Goal: Book appointment/travel/reservation

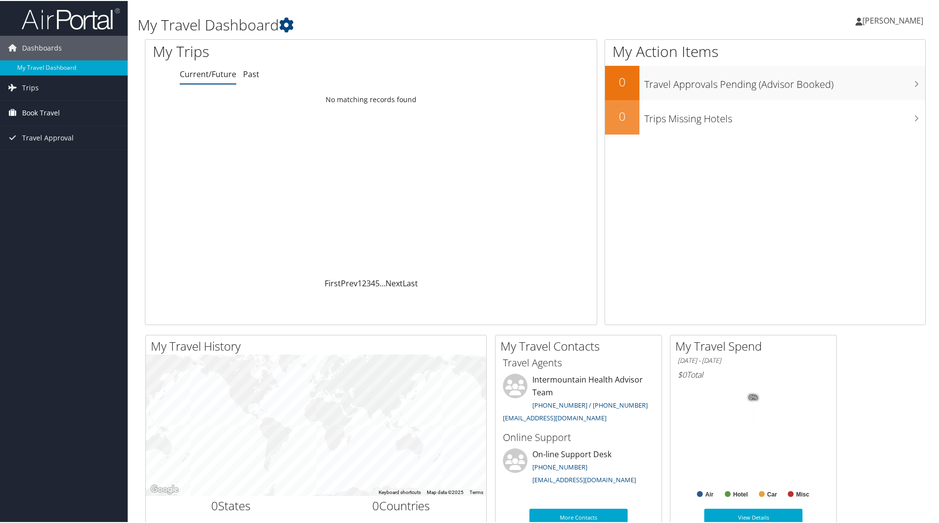
click at [62, 110] on link "Book Travel" at bounding box center [64, 112] width 128 height 25
click at [54, 157] on link "Book/Manage Online Trips" at bounding box center [64, 161] width 128 height 15
click at [35, 158] on link "Book/Manage Online Trips" at bounding box center [64, 161] width 128 height 15
click at [74, 165] on link "Book/Manage Online Trips" at bounding box center [64, 161] width 128 height 15
click at [47, 163] on link "Book/Manage Online Trips" at bounding box center [64, 161] width 128 height 15
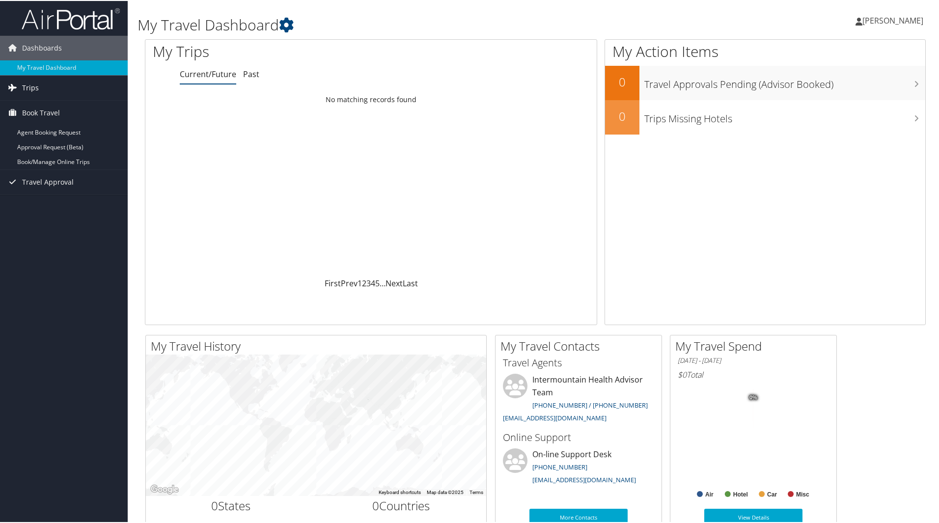
click at [40, 85] on link "Trips" at bounding box center [64, 87] width 128 height 25
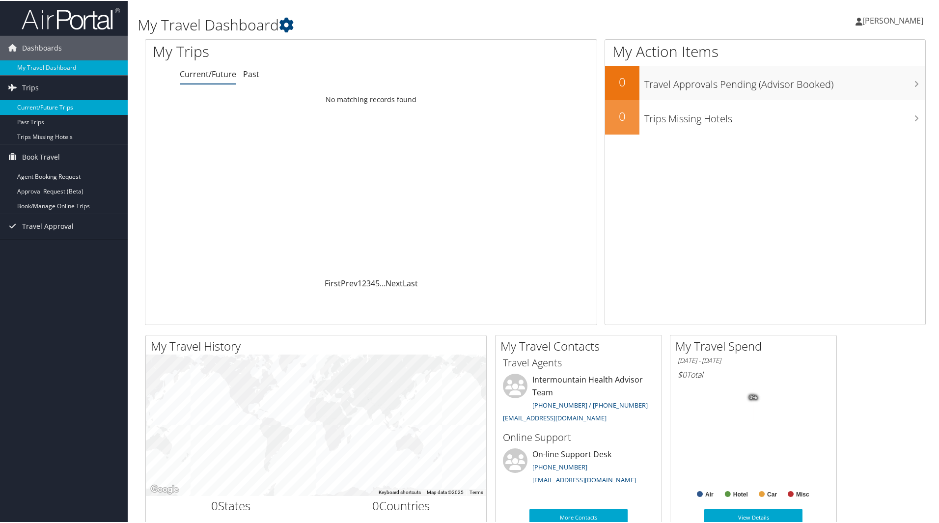
click at [32, 107] on link "Current/Future Trips" at bounding box center [64, 106] width 128 height 15
